Goal: Task Accomplishment & Management: Manage account settings

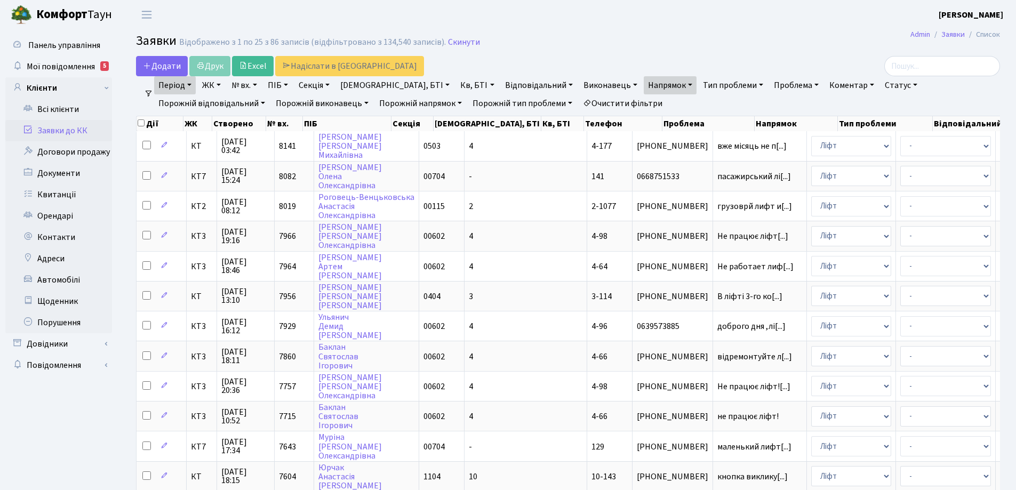
select select "25"
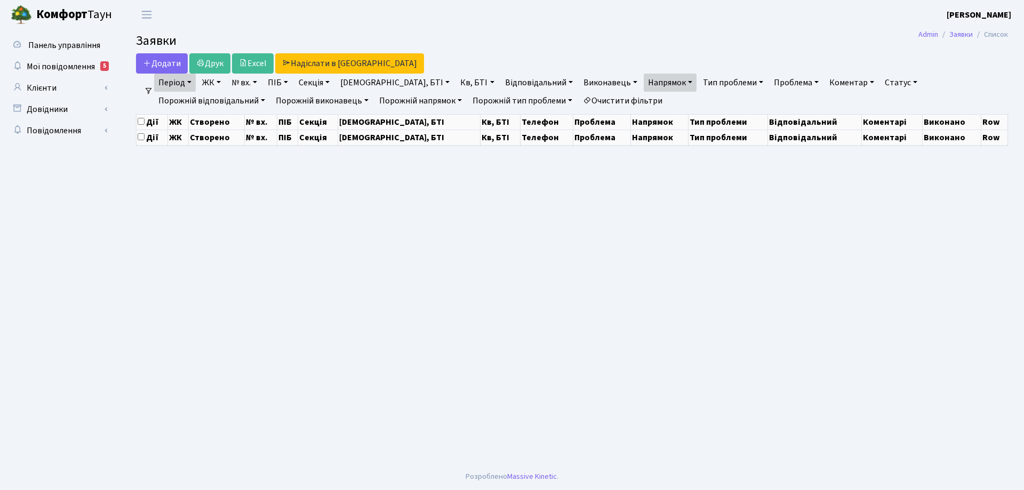
select select "25"
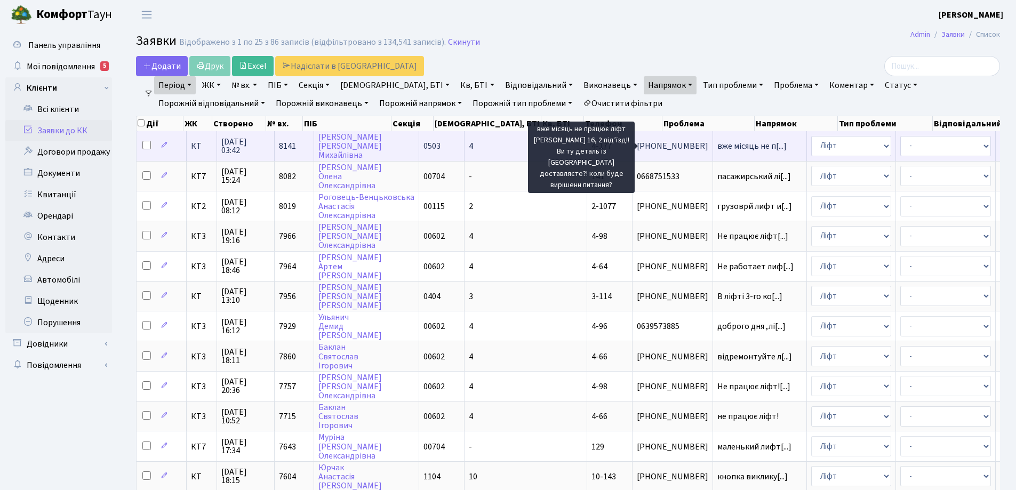
click at [717, 149] on span "вже місяць не п[...]" at bounding box center [751, 146] width 69 height 12
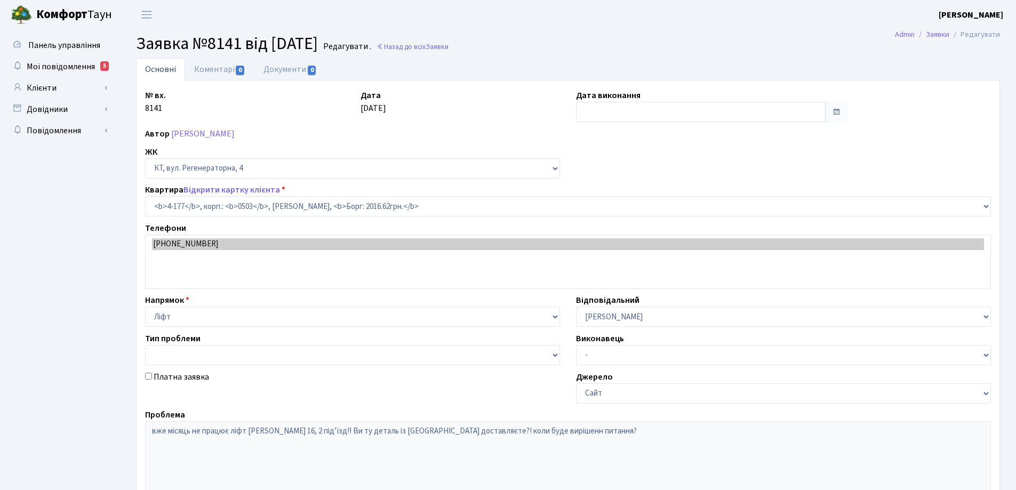
select select "1103"
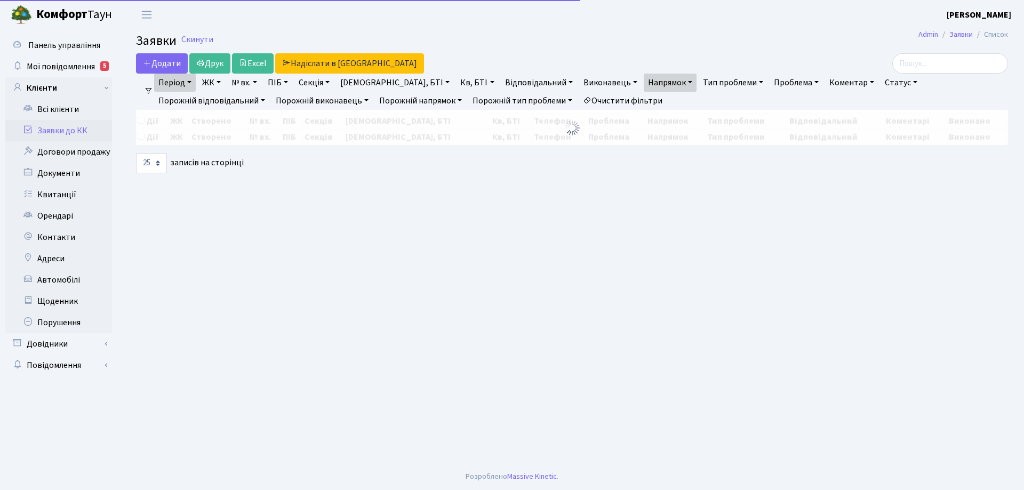
select select "25"
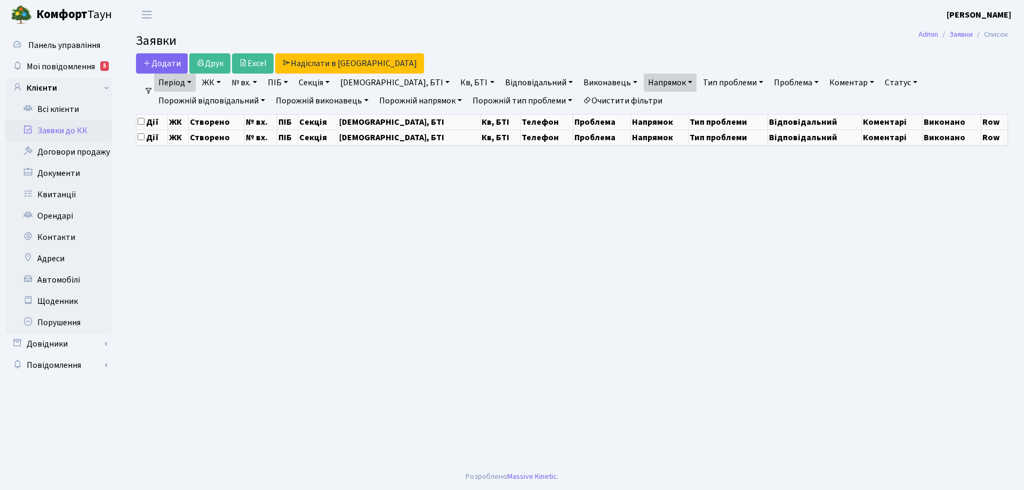
select select "25"
